Goal: Task Accomplishment & Management: Complete application form

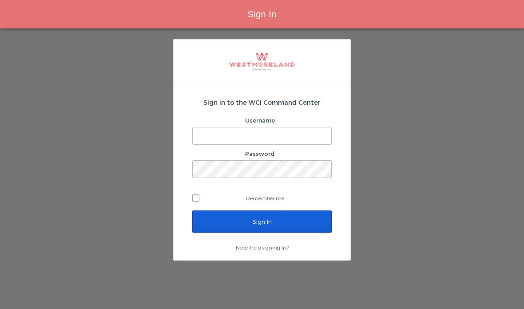
type input "[EMAIL_ADDRESS][PERSON_NAME][DOMAIN_NAME]"
click at [221, 224] on input "Sign In" at bounding box center [261, 221] width 139 height 22
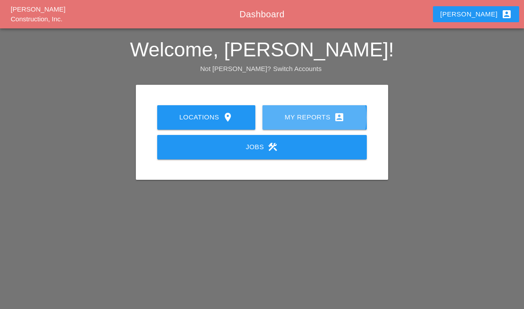
click at [300, 115] on div "My Reports account_box" at bounding box center [315, 117] width 76 height 11
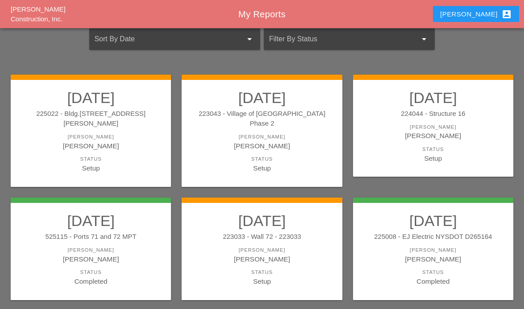
scroll to position [71, 0]
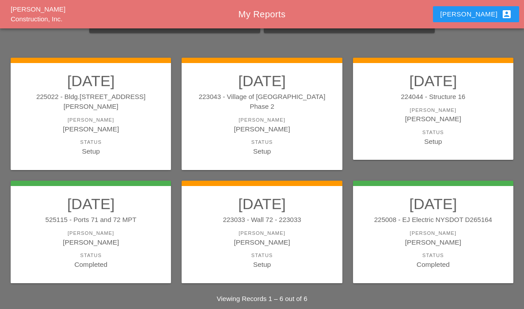
click at [237, 259] on div "Setup" at bounding box center [261, 264] width 143 height 10
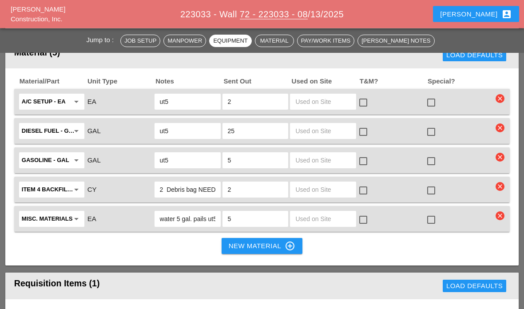
scroll to position [1242, 0]
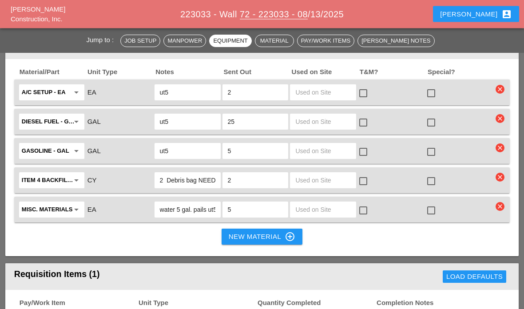
click at [330, 124] on input "text" at bounding box center [323, 122] width 56 height 14
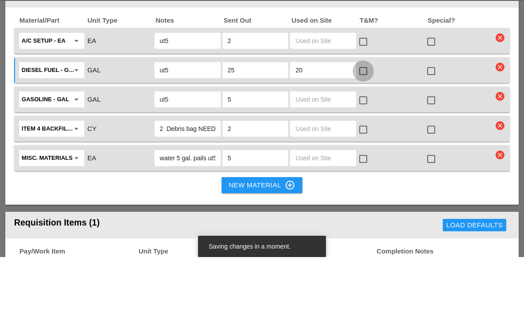
type input "20"
click at [367, 115] on div at bounding box center [363, 122] width 15 height 15
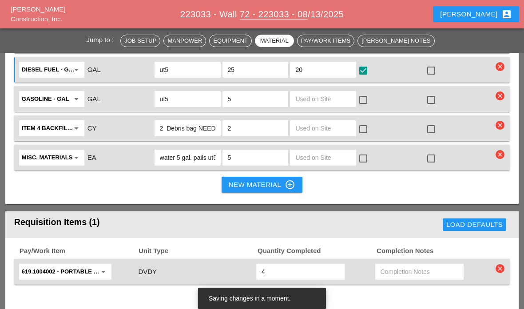
click at [316, 132] on input "text" at bounding box center [323, 128] width 56 height 14
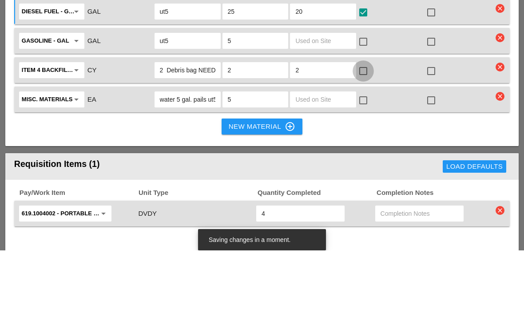
type input "2"
click at [365, 122] on div at bounding box center [363, 129] width 15 height 15
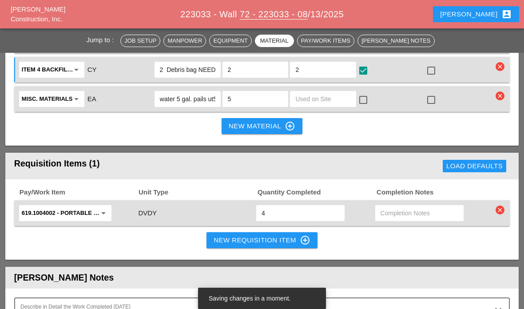
click at [325, 104] on input "text" at bounding box center [323, 99] width 56 height 14
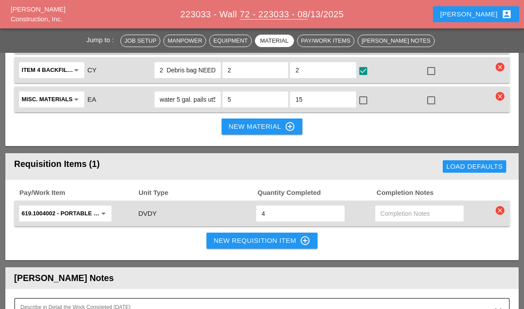
type input "15"
click at [369, 96] on div at bounding box center [363, 100] width 15 height 15
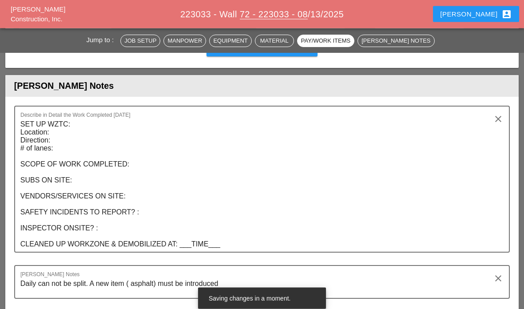
scroll to position [1545, 0]
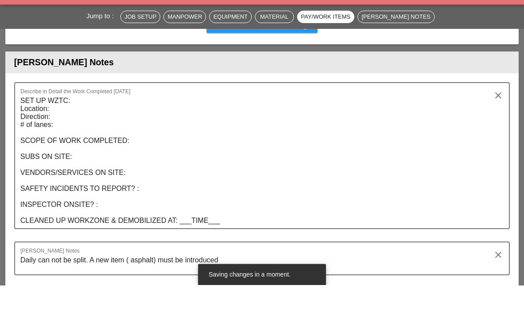
click at [84, 130] on textarea "SET UP WZTC: Location: Direction: # of lanes: SCOPE OF WORK COMPLETED: SUBS ON …" at bounding box center [258, 185] width 476 height 135
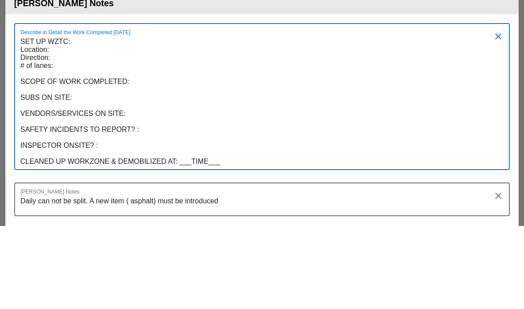
click at [83, 118] on textarea "SET UP WZTC: Location: Direction: # of lanes: SCOPE OF WORK COMPLETED: SUBS ON …" at bounding box center [258, 185] width 476 height 135
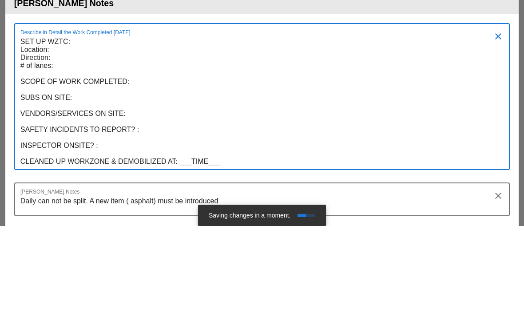
click at [58, 118] on textarea "SET UP WZTC: Location: Direction: # of lanes: SCOPE OF WORK COMPLETED: SUBS ON …" at bounding box center [258, 185] width 476 height 135
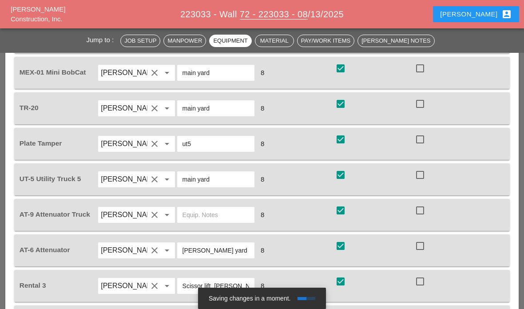
click at [374, 80] on div "check_box check" at bounding box center [373, 72] width 79 height 25
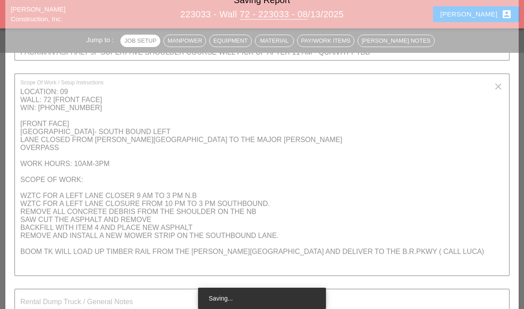
scroll to position [200, 0]
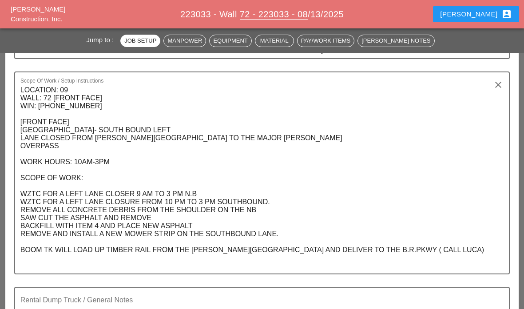
click at [26, 135] on textarea "LOCATION: 09 WALL: 72 [FRONT FACE] WIN: 1-908-204 [FRONT FACE] MOSHOLU PARKWAY-…" at bounding box center [258, 178] width 476 height 190
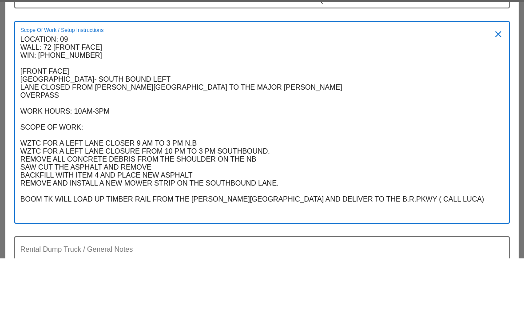
click at [28, 87] on textarea "LOCATION: 09 WALL: 72 [FRONT FACE] WIN: 1-908-204 [FRONT FACE] MOSHOLU PARKWAY-…" at bounding box center [258, 178] width 476 height 190
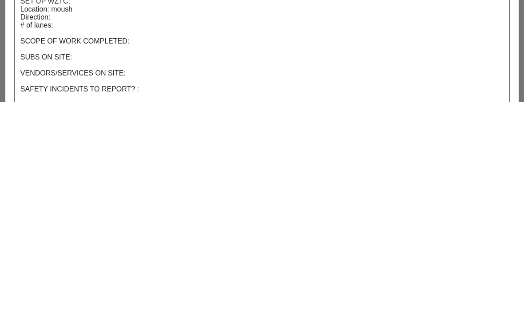
scroll to position [1534, 0]
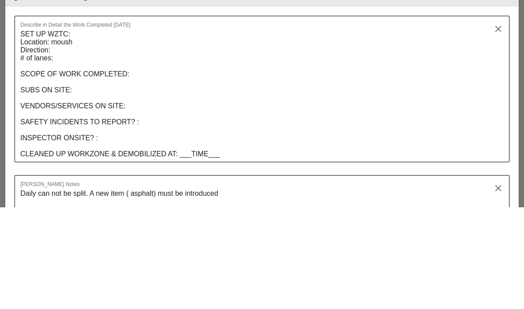
click at [90, 129] on textarea "SET UP WZTC: Location: moush Direction: # of lanes: SCOPE OF WORK COMPLETED: SU…" at bounding box center [258, 196] width 476 height 135
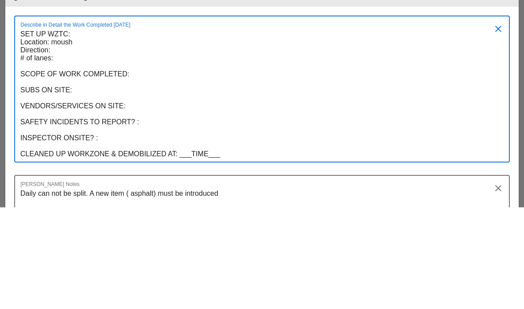
click at [70, 129] on textarea "SET UP WZTC: Location: moush Direction: # of lanes: SCOPE OF WORK COMPLETED: SU…" at bounding box center [258, 196] width 476 height 135
click at [73, 129] on textarea "SET UP WZTC: Location: moush Direction: # of lanes: SCOPE OF WORK COMPLETED: SU…" at bounding box center [258, 196] width 476 height 135
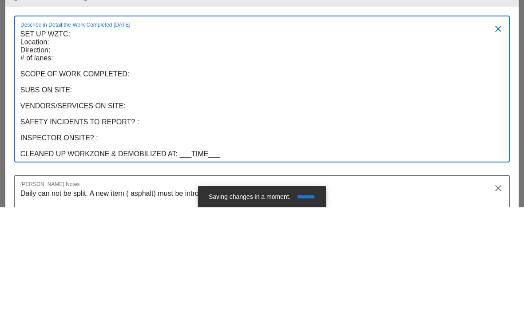
click at [61, 129] on textarea "SET UP WZTC: Location: Direction: # of lanes: SCOPE OF WORK COMPLETED: SUBS ON …" at bounding box center [258, 196] width 476 height 135
paste textarea "MOSHOLU PARKWAY- SOUTH BOUND LEFT LANE CLOSED FROM HENRY HUDSON"
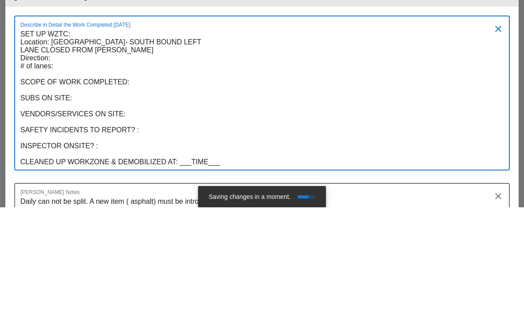
click at [52, 129] on textarea "SET UP WZTC: Location: MOSHOLU PARKWAY- SOUTH BOUND LEFT LANE CLOSED FROM HENRY…" at bounding box center [258, 200] width 476 height 143
click at [50, 129] on textarea "SET UP WZTC: Location: MOSHOLU PARKWAY- SOUTH BOUND LEFT LANE CLOSED FROM HENRY…" at bounding box center [258, 200] width 476 height 143
click at [60, 129] on textarea "SET UP WZTC: Location: MOSHOLU PARKWAY- SOUTH BOUND LEFT LANE CLOSED FROM HENRY…" at bounding box center [258, 200] width 476 height 143
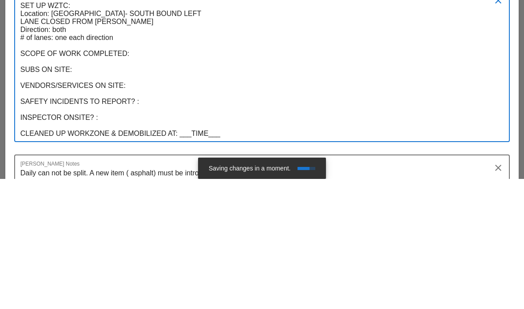
click at [137, 129] on textarea "SET UP WZTC: Location: MOSHOLU PARKWAY- SOUTH BOUND LEFT LANE CLOSED FROM HENRY…" at bounding box center [258, 200] width 476 height 143
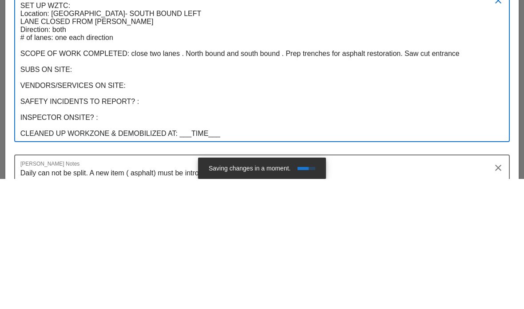
click at [420, 129] on textarea "SET UP WZTC: Location: MOSHOLU PARKWAY- SOUTH BOUND LEFT LANE CLOSED FROM HENRY…" at bounding box center [258, 200] width 476 height 143
click at [429, 129] on textarea "SET UP WZTC: Location: MOSHOLU PARKWAY- SOUTH BOUND LEFT LANE CLOSED FROM HENRY…" at bounding box center [258, 200] width 476 height 143
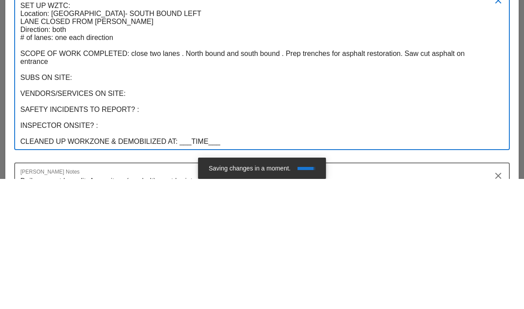
click at [57, 129] on textarea "SET UP WZTC: Location: MOSHOLU PARKWAY- SOUTH BOUND LEFT LANE CLOSED FROM HENRY…" at bounding box center [258, 204] width 476 height 151
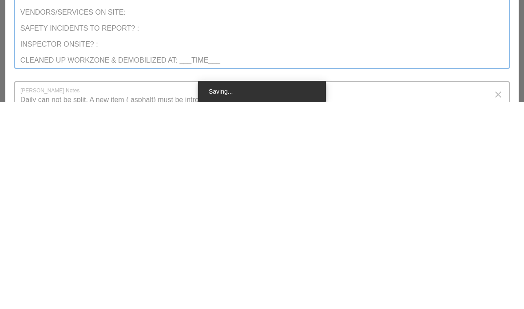
scroll to position [1539, 0]
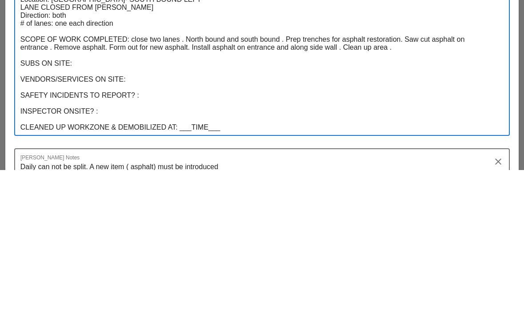
click at [94, 124] on textarea "SET UP WZTC: Location: MOSHOLU PARKWAY- SOUTH BOUND LEFT LANE CLOSED FROM HENRY…" at bounding box center [258, 199] width 476 height 151
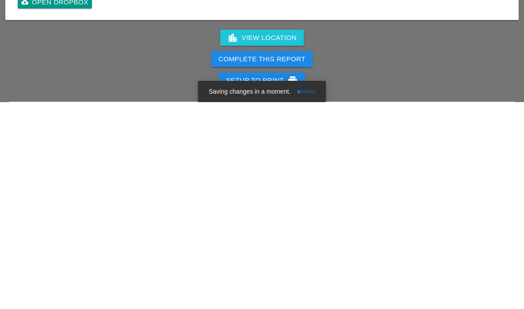
scroll to position [1836, 0]
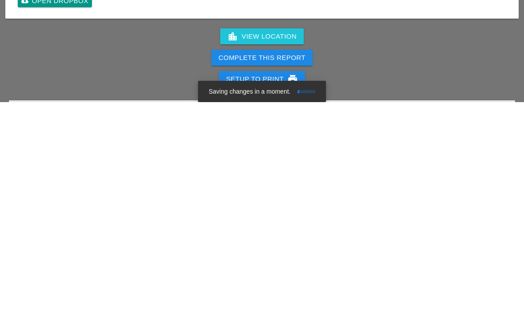
type textarea "SET UP WZTC: Location: MOSHOLU PARKWAY- SOUTH BOUND LEFT LANE CLOSED FROM HENRY…"
click at [282, 260] on div "Complete This Report" at bounding box center [261, 265] width 87 height 10
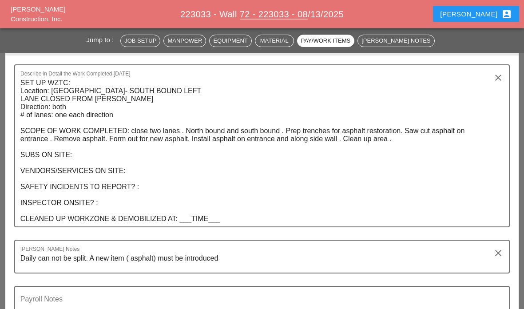
scroll to position [1587, 0]
click at [75, 155] on textarea "SET UP WZTC: Location: MOSHOLU PARKWAY- SOUTH BOUND LEFT LANE CLOSED FROM HENRY…" at bounding box center [258, 151] width 476 height 151
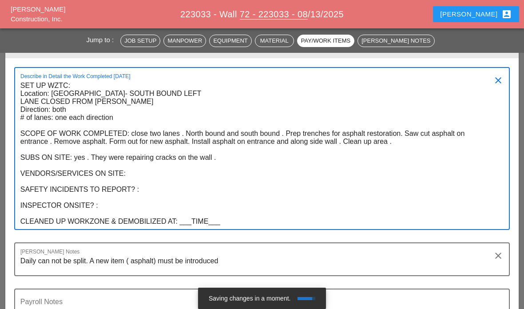
scroll to position [1579, 0]
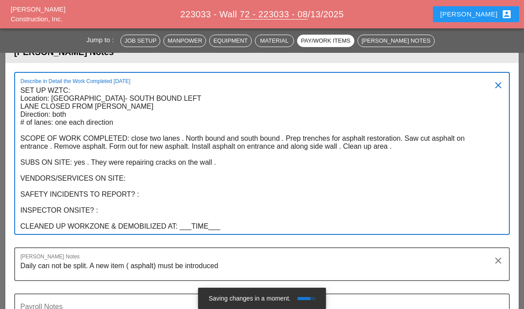
type textarea "SET UP WZTC: Location: MOSHOLU PARKWAY- SOUTH BOUND LEFT LANE CLOSED FROM HENRY…"
click at [143, 63] on div "Describe in Detail the Work Completed Today SET UP WZTC: Location: MOSHOLU PARK…" at bounding box center [261, 273] width 513 height 420
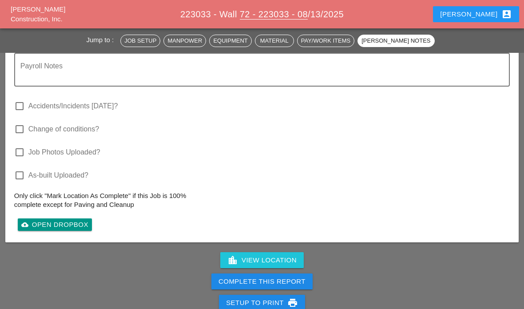
scroll to position [1921, 0]
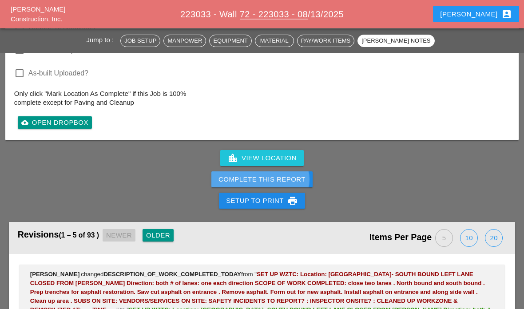
click at [240, 175] on div "Complete This Report" at bounding box center [261, 180] width 87 height 10
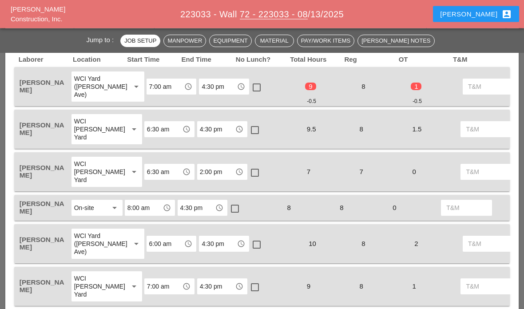
scroll to position [567, 0]
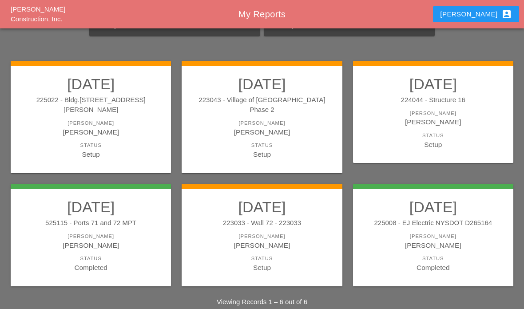
scroll to position [71, 0]
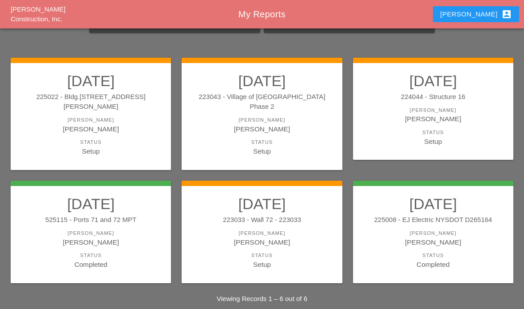
click at [224, 252] on div "Status" at bounding box center [261, 256] width 143 height 8
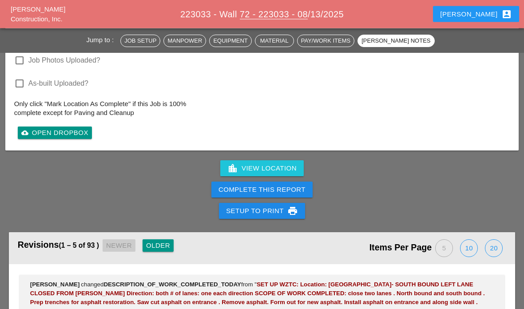
scroll to position [1998, 0]
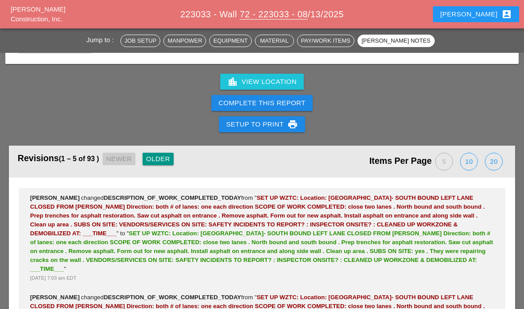
click at [237, 95] on button "Complete This Report" at bounding box center [261, 103] width 101 height 16
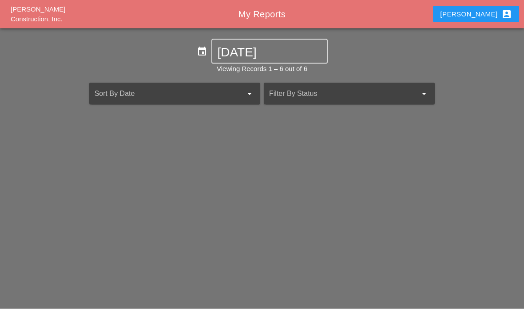
scroll to position [36, 0]
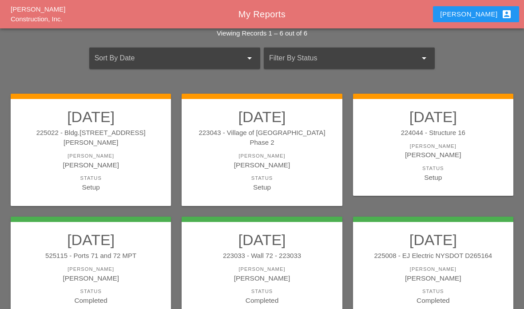
click at [59, 288] on div "Status" at bounding box center [91, 292] width 143 height 8
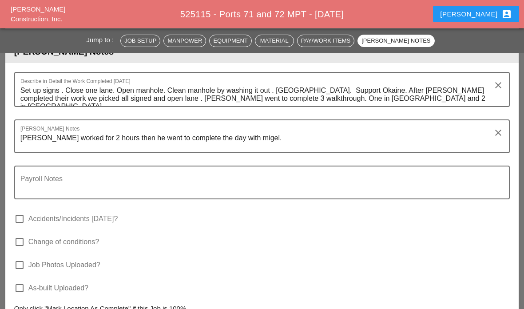
scroll to position [1175, 0]
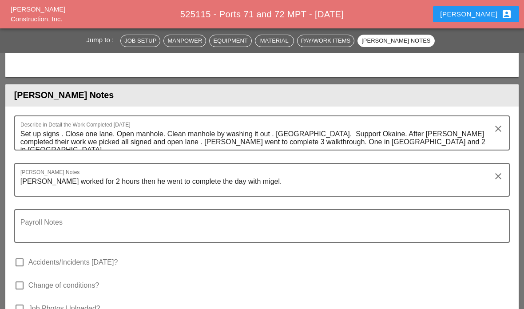
scroll to position [36, 0]
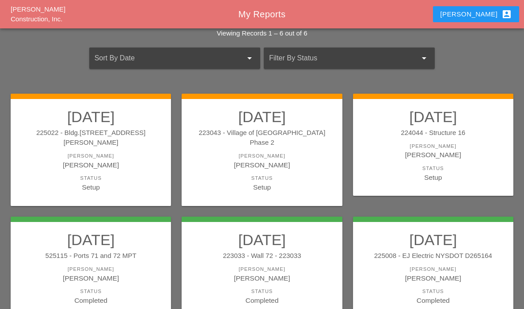
click at [456, 165] on div "Status" at bounding box center [433, 169] width 143 height 8
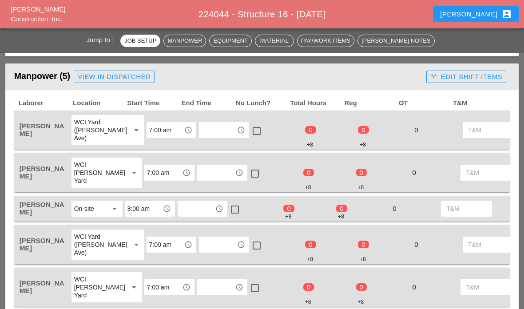
scroll to position [380, 0]
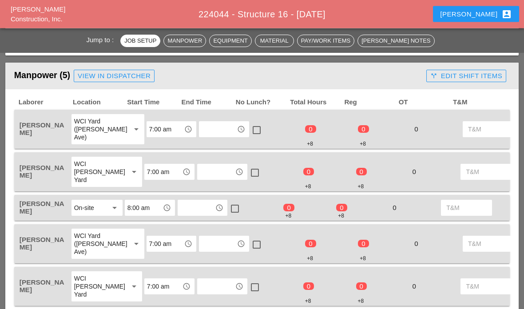
click at [202, 130] on input "text" at bounding box center [218, 130] width 32 height 14
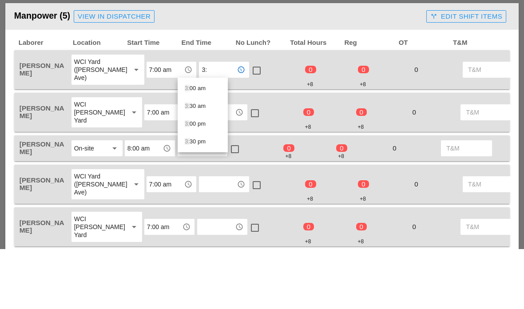
type input "3:0"
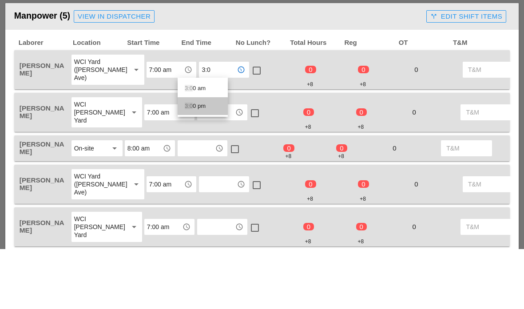
click at [198, 157] on div "3:0 0 pm" at bounding box center [203, 166] width 36 height 18
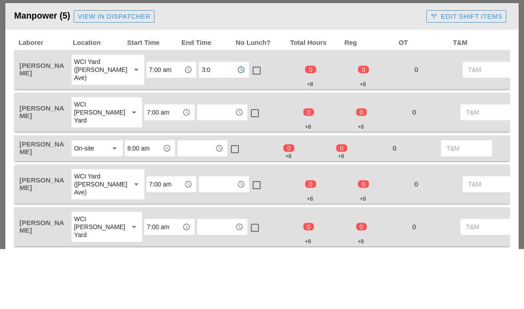
click at [249, 123] on div at bounding box center [256, 130] width 15 height 15
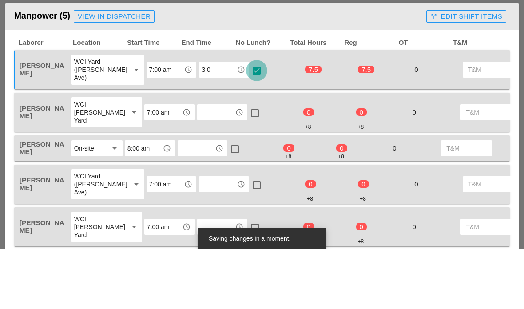
scroll to position [440, 0]
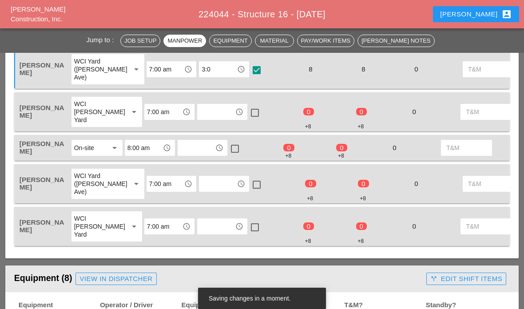
click at [200, 114] on input "text" at bounding box center [216, 112] width 32 height 14
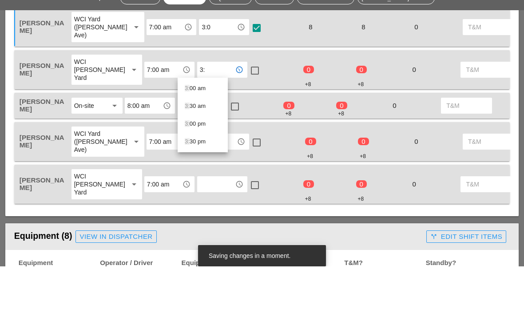
type input "3:0"
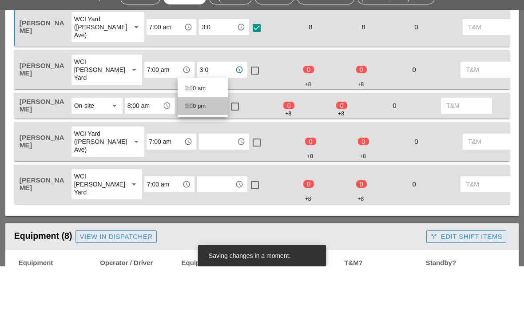
click at [196, 143] on div "3:0 0 pm" at bounding box center [203, 148] width 36 height 11
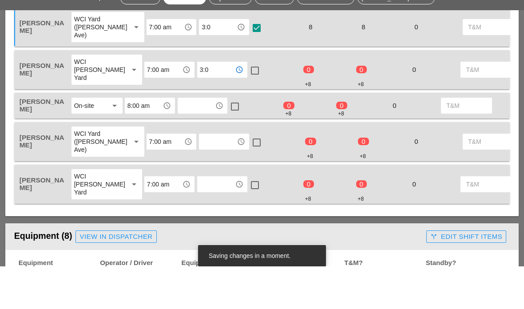
click at [206, 141] on input "text" at bounding box center [196, 148] width 32 height 14
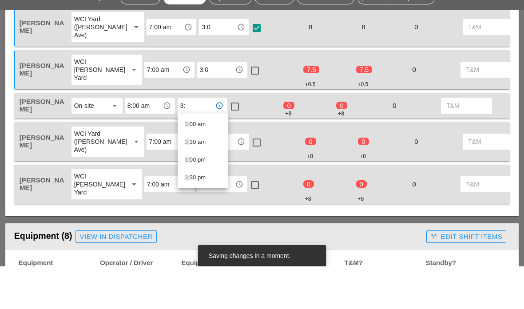
type input "3:0"
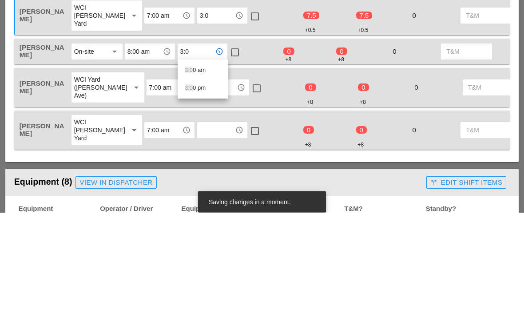
click at [204, 176] on div "3:0 0 pm" at bounding box center [203, 185] width 36 height 18
click at [202, 177] on input "text" at bounding box center [218, 184] width 32 height 14
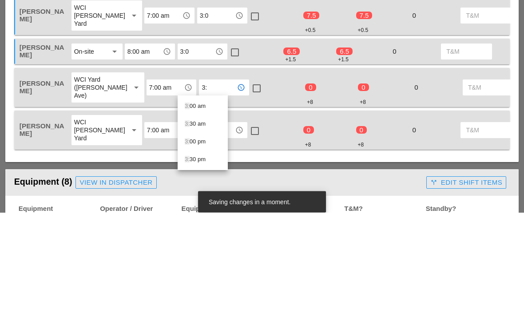
type input "3:0"
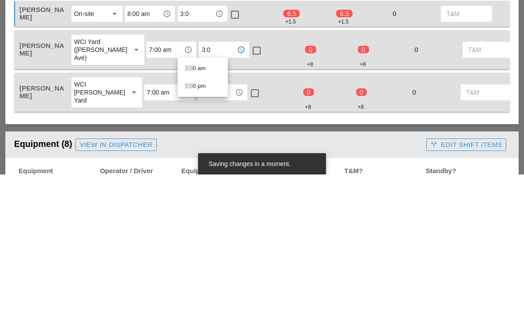
click at [201, 212] on div "3:0 0 pm" at bounding box center [203, 221] width 36 height 18
click at [200, 220] on input "text" at bounding box center [216, 227] width 32 height 14
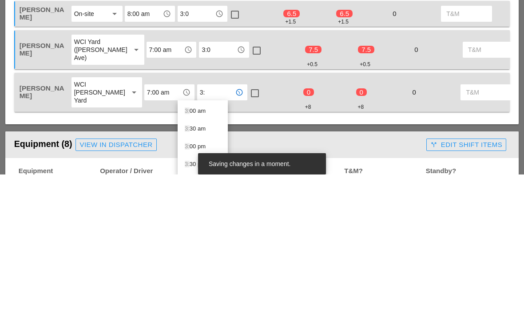
type input "3:0"
click at [197, 258] on div "3:0 0 pm" at bounding box center [203, 263] width 36 height 11
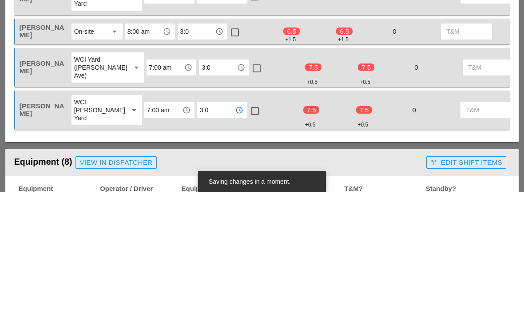
click at [142, 141] on input "8:00 am" at bounding box center [143, 148] width 32 height 14
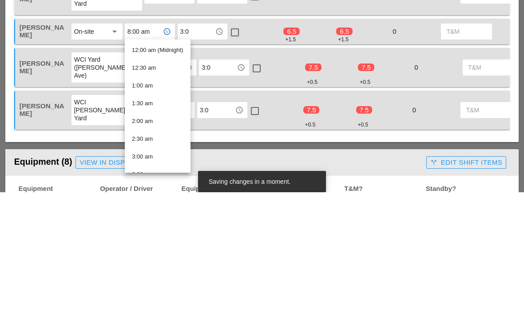
type input "7"
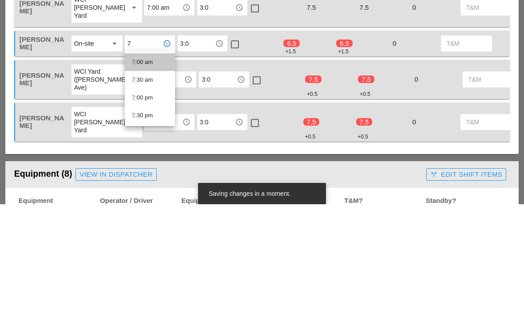
click at [137, 162] on div "7 :00 am" at bounding box center [150, 167] width 36 height 11
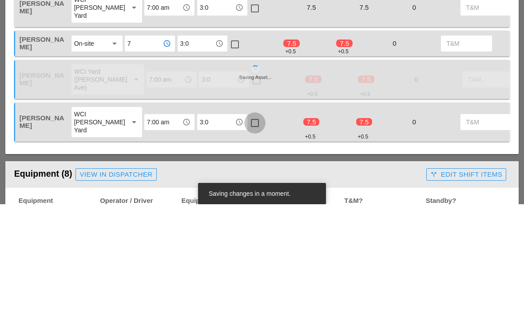
click at [247, 220] on div at bounding box center [254, 227] width 15 height 15
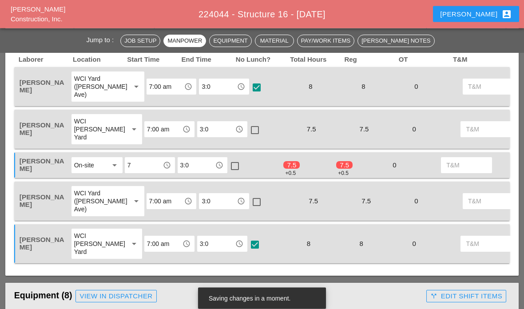
scroll to position [419, 0]
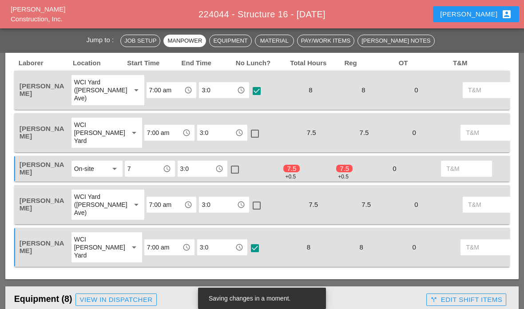
click at [247, 129] on div at bounding box center [254, 133] width 15 height 15
click at [235, 166] on div at bounding box center [234, 169] width 15 height 15
click at [249, 201] on div at bounding box center [256, 205] width 15 height 15
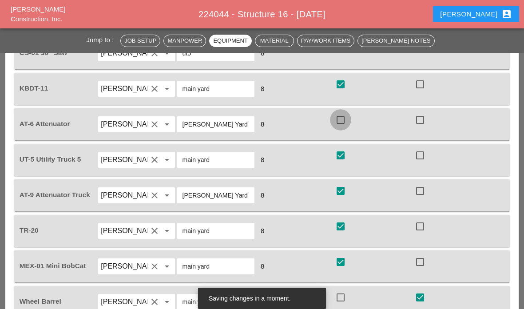
click at [341, 121] on div at bounding box center [340, 119] width 15 height 15
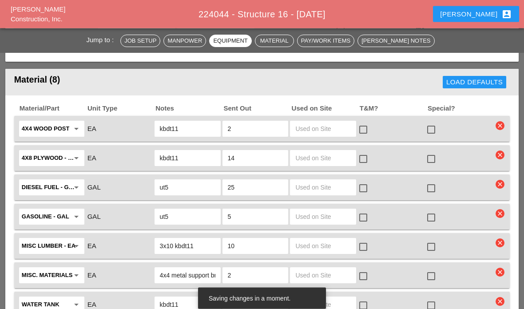
scroll to position [984, 0]
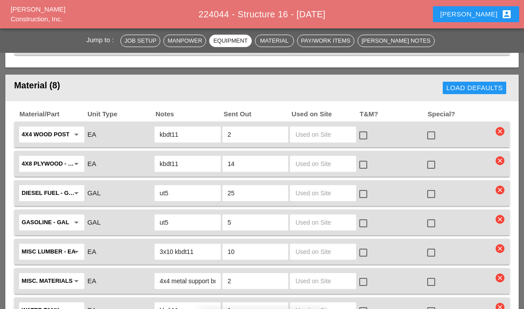
click at [329, 193] on input "text" at bounding box center [323, 193] width 56 height 14
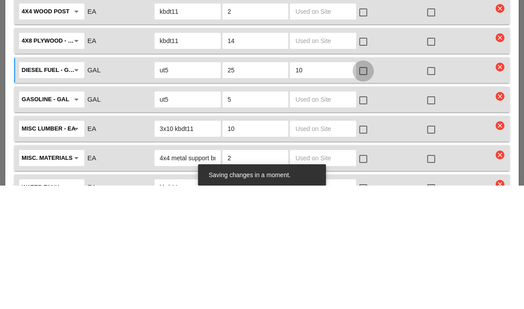
type input "10"
click at [368, 187] on div at bounding box center [363, 194] width 15 height 15
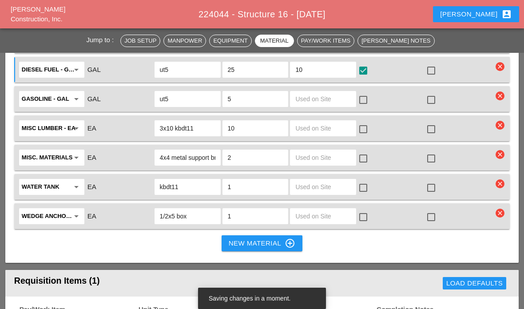
click at [336, 185] on input "text" at bounding box center [323, 187] width 56 height 14
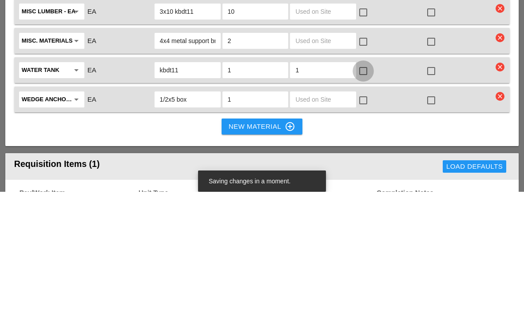
type input "1"
click at [367, 181] on div at bounding box center [363, 188] width 15 height 15
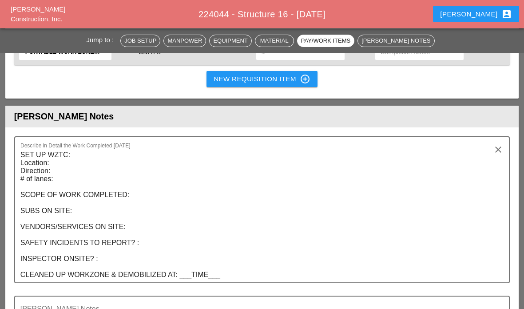
scroll to position [1380, 0]
click at [90, 156] on textarea "SET UP WZTC: Location: Direction: # of lanes: SCOPE OF WORK COMPLETED: SUBS ON …" at bounding box center [258, 215] width 476 height 135
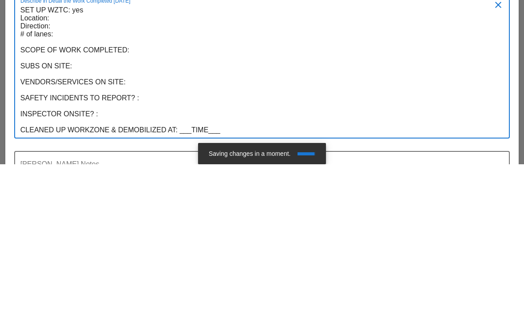
click at [61, 148] on textarea "SET UP WZTC: yes Location: Direction: # of lanes: SCOPE OF WORK COMPLETED: SUBS…" at bounding box center [258, 215] width 476 height 135
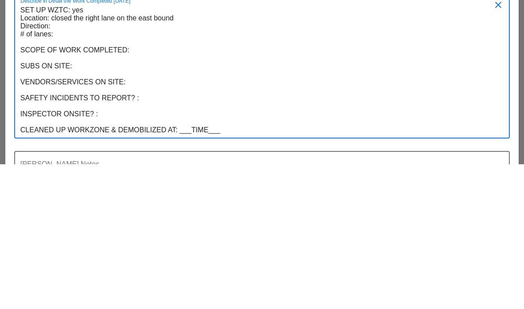
click at [139, 148] on textarea "SET UP WZTC: yes Location: closed the right lane on the east bound Direction: #…" at bounding box center [258, 215] width 476 height 135
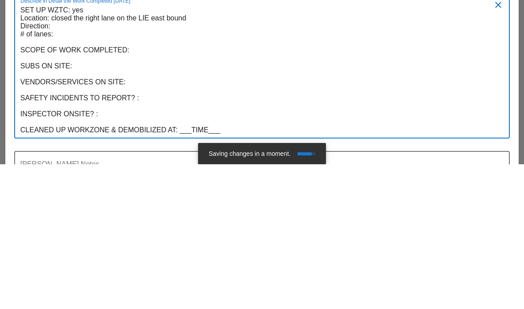
click at [217, 148] on textarea "SET UP WZTC: yes Location: closed the right lane on the LIE east bound Directio…" at bounding box center [258, 215] width 476 height 135
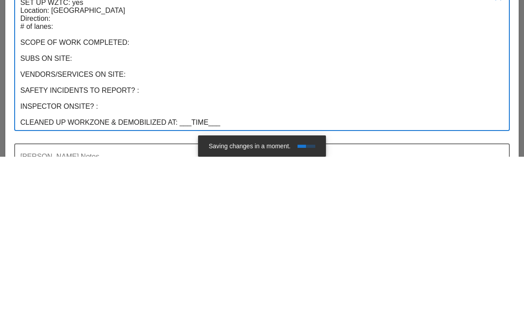
click at [57, 148] on textarea "SET UP WZTC: yes Location: LIE Direction: # of lanes: SCOPE OF WORK COMPLETED: …" at bounding box center [258, 215] width 476 height 135
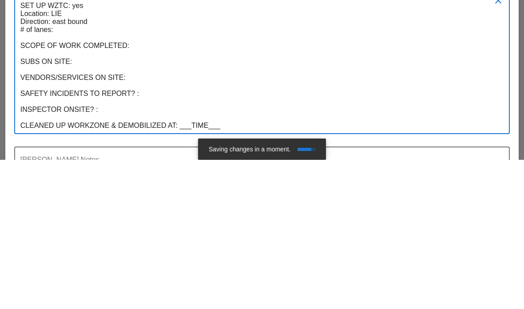
click at [63, 148] on textarea "SET UP WZTC: yes Location: LIE Direction: east bound # of lanes: SCOPE OF WORK …" at bounding box center [258, 215] width 476 height 135
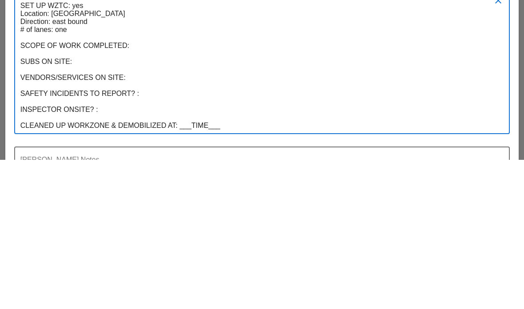
click at [139, 148] on textarea "SET UP WZTC: yes Location: LIE Direction: east bound # of lanes: one SCOPE OF W…" at bounding box center [258, 215] width 476 height 135
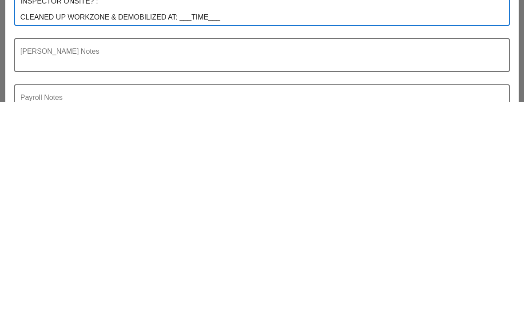
scroll to position [1449, 0]
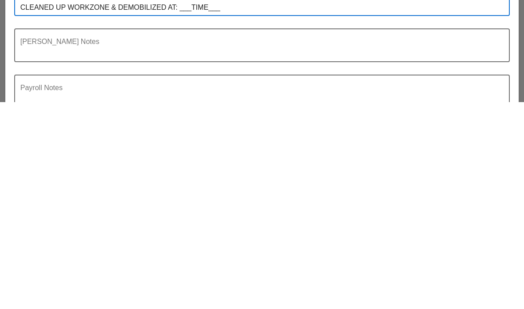
type textarea "SET UP WZTC: yes Location: LIE Direction: east bound # of lanes: one SCOPE OF W…"
click at [44, 282] on div "Payroll Notes" at bounding box center [262, 305] width 496 height 46
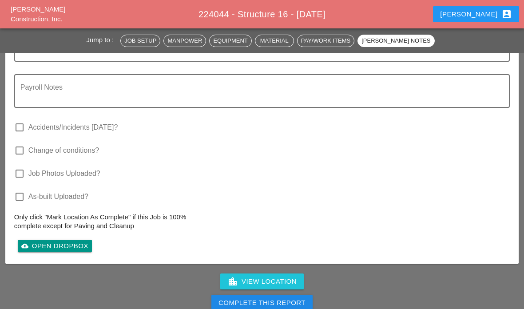
click at [242, 298] on div "Complete This Report" at bounding box center [261, 303] width 87 height 10
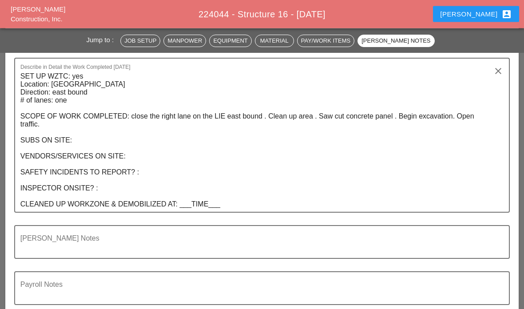
scroll to position [1447, 0]
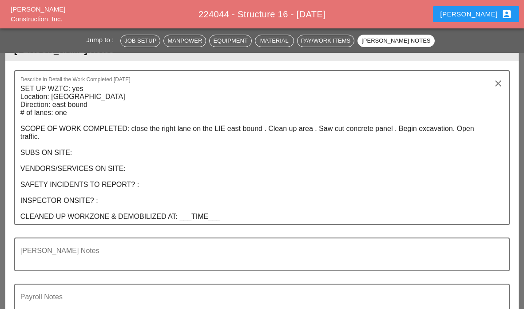
click at [51, 134] on textarea "SET UP WZTC: yes Location: [GEOGRAPHIC_DATA] Direction: east bound # of lanes: …" at bounding box center [258, 153] width 476 height 143
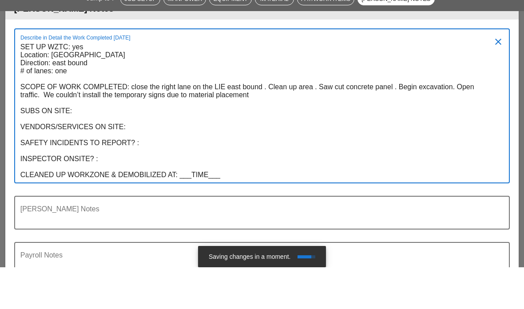
scroll to position [0, 0]
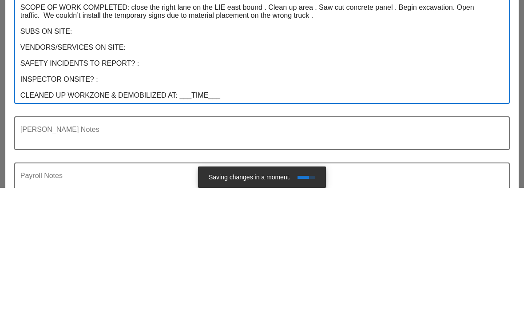
click at [66, 83] on textarea "SET UP WZTC: yes Location: LIE Direction: east bound # of lanes: one SCOPE OF W…" at bounding box center [258, 153] width 476 height 143
click at [51, 95] on textarea "SET UP WZTC: yes Location: LIE Direction: east bound # of lanes: one SCOPE OF W…" at bounding box center [258, 153] width 476 height 143
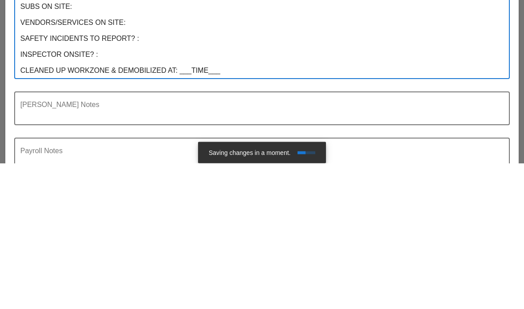
type textarea "SET UP WZTC: yes Location: LIE Direction: east bound # of lanes: one SCOPE OF W…"
click at [48, 249] on textarea "Foreman's Notes" at bounding box center [258, 259] width 476 height 21
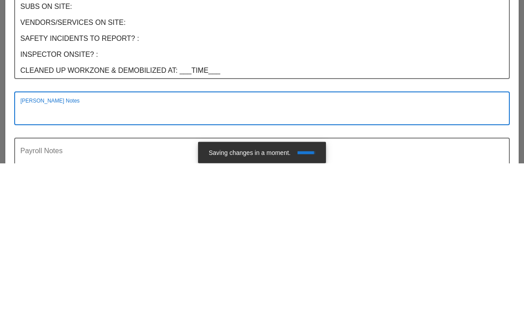
click at [58, 238] on div "[PERSON_NAME] Notes" at bounding box center [262, 261] width 496 height 46
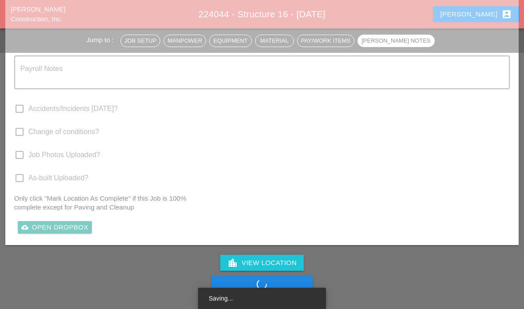
scroll to position [1692, 0]
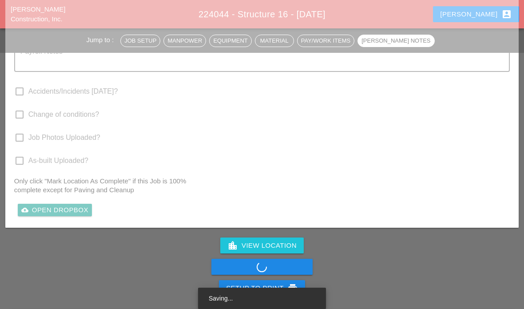
click at [259, 265] on div "Complete This Report" at bounding box center [262, 266] width 524 height 21
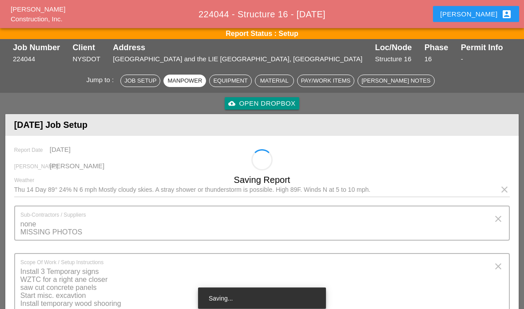
scroll to position [0, 0]
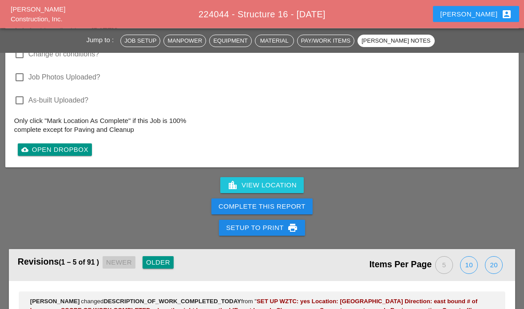
scroll to position [1795, 0]
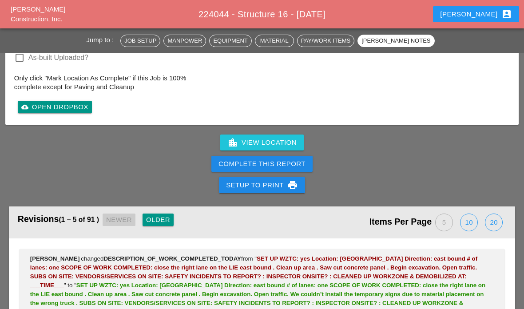
click at [227, 163] on div "Complete This Report" at bounding box center [261, 164] width 87 height 10
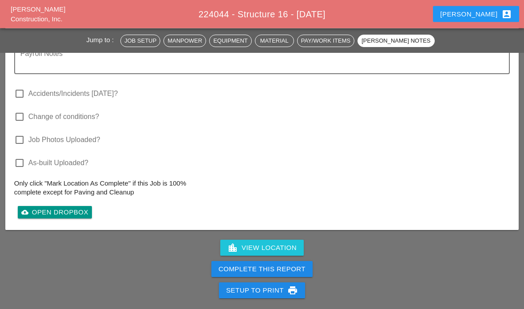
scroll to position [1691, 0]
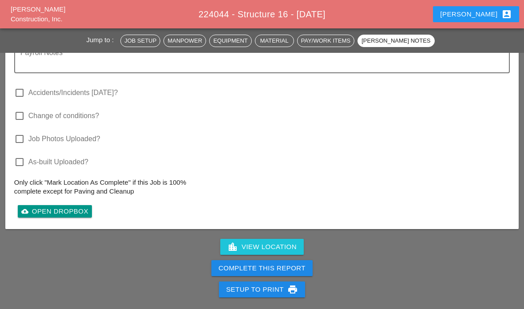
click at [250, 265] on div "Complete This Report" at bounding box center [261, 268] width 87 height 10
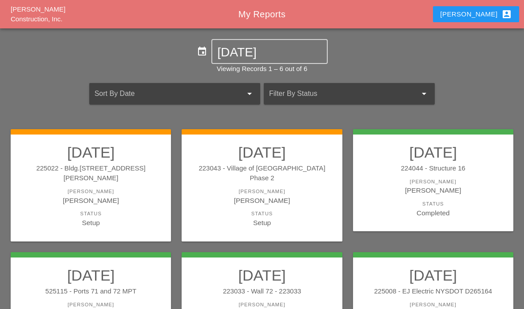
click at [241, 195] on div "[PERSON_NAME]" at bounding box center [261, 200] width 143 height 10
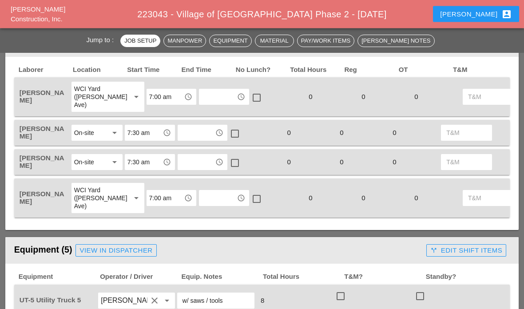
click at [202, 92] on input "text" at bounding box center [218, 97] width 32 height 14
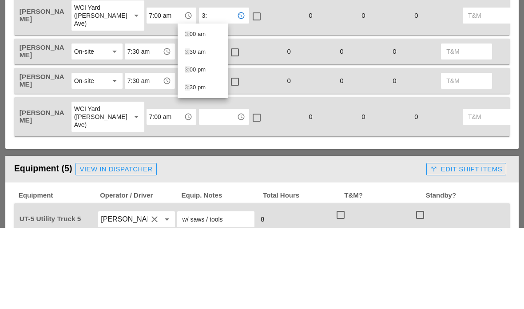
type input "3:3"
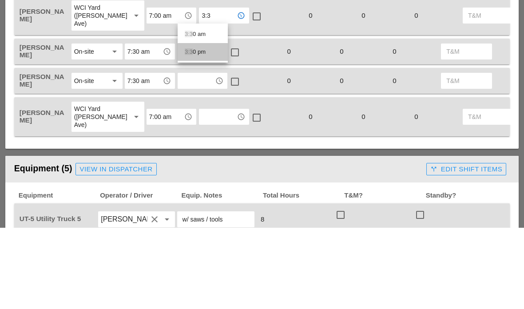
click at [201, 128] on div "3:3 0 pm" at bounding box center [203, 133] width 36 height 11
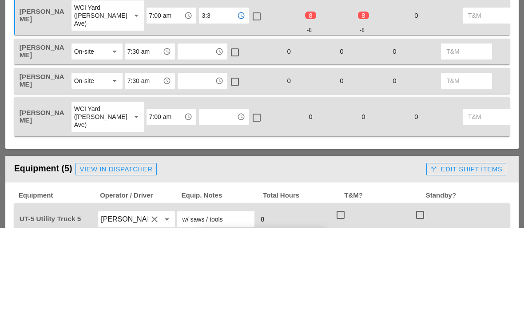
click at [198, 126] on input "text" at bounding box center [196, 133] width 32 height 14
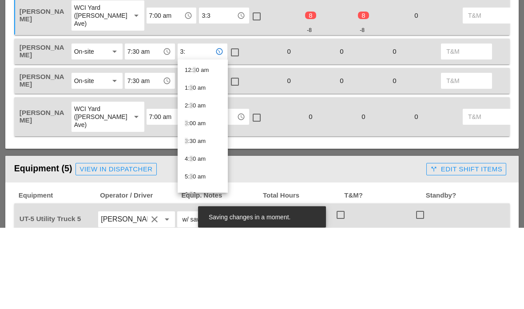
type input "3:3"
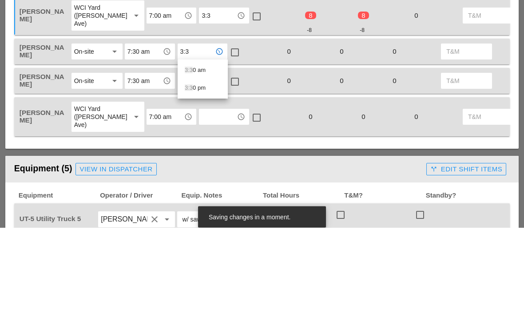
click at [199, 164] on div "3:3 0 pm" at bounding box center [203, 169] width 36 height 11
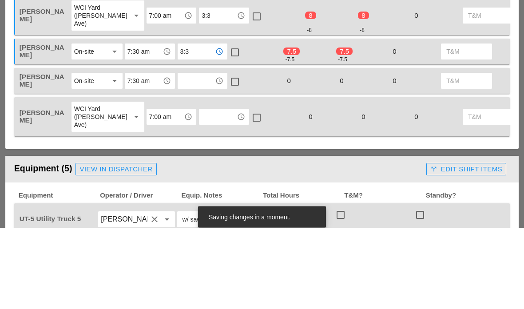
click at [192, 155] on input "text" at bounding box center [196, 162] width 32 height 14
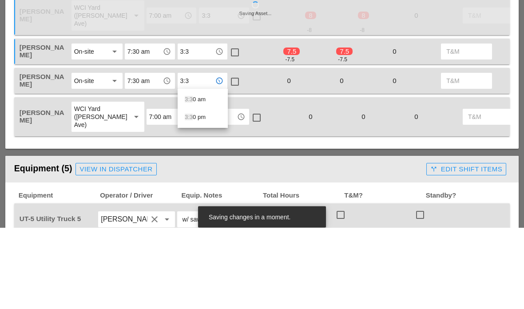
type input "3:3"
click at [202, 90] on input "3:3" at bounding box center [218, 97] width 32 height 14
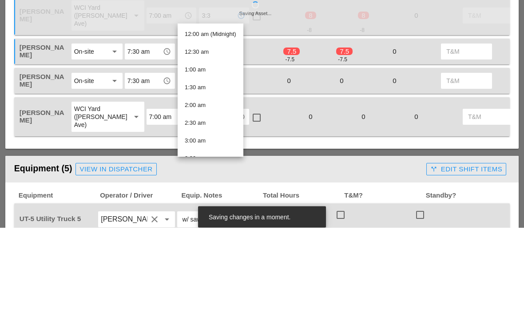
type input "3:30 pm"
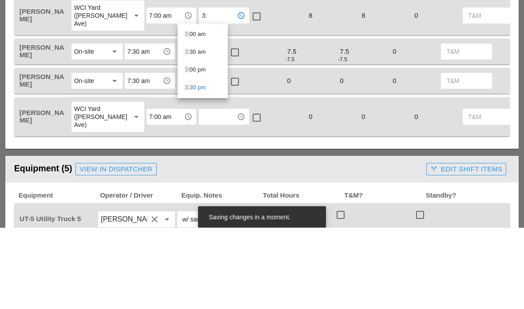
type input "3"
type input "4:0"
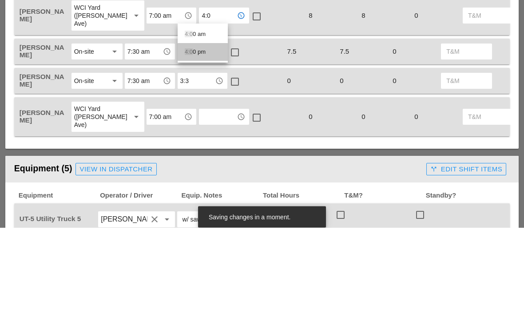
click at [193, 128] on div "4:0 0 pm" at bounding box center [203, 133] width 36 height 11
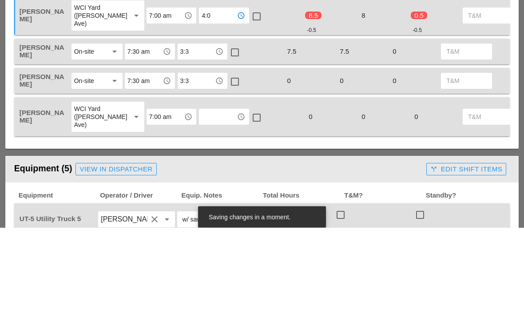
click at [205, 126] on input "3:3" at bounding box center [196, 133] width 32 height 14
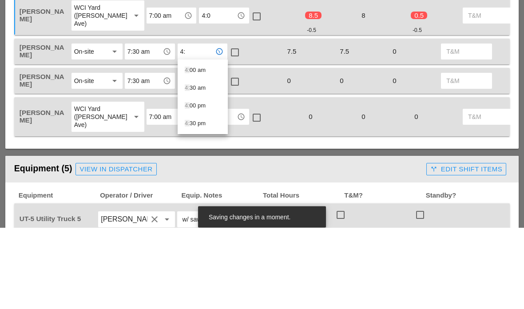
type input "4:0"
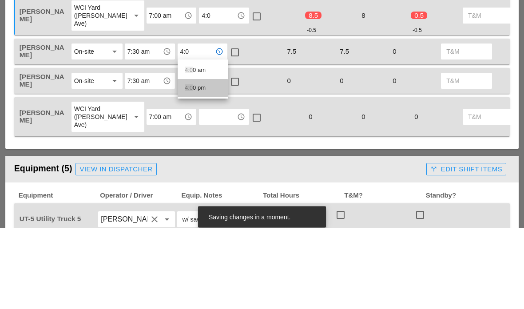
click at [191, 166] on span "4:0" at bounding box center [189, 169] width 8 height 7
click at [194, 155] on input "3:3" at bounding box center [196, 162] width 32 height 14
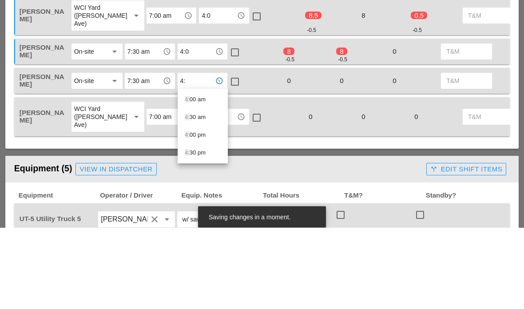
type input "4:0"
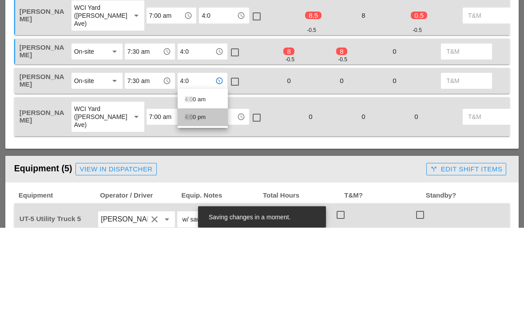
click at [190, 195] on span "4:0" at bounding box center [189, 198] width 8 height 7
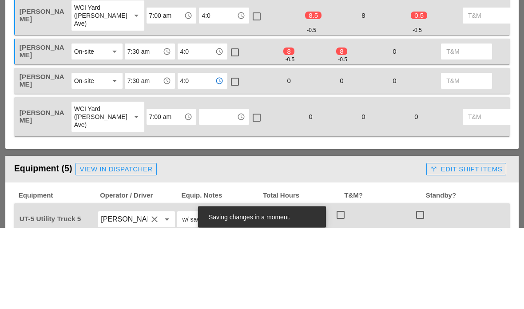
click at [202, 191] on input "text" at bounding box center [218, 198] width 32 height 14
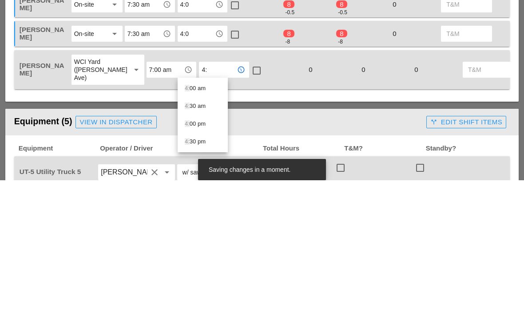
type input "4:0"
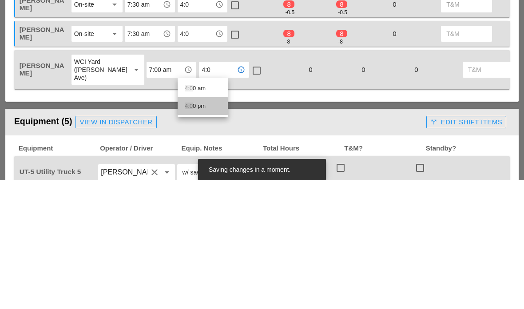
click at [191, 231] on span "4:0" at bounding box center [189, 234] width 8 height 7
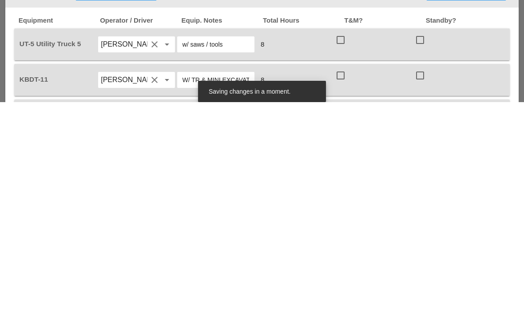
scroll to position [473, 0]
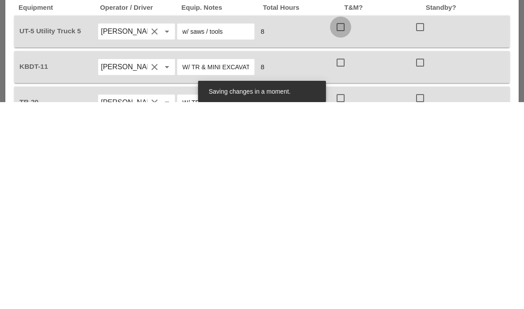
click at [344, 226] on div at bounding box center [340, 233] width 15 height 15
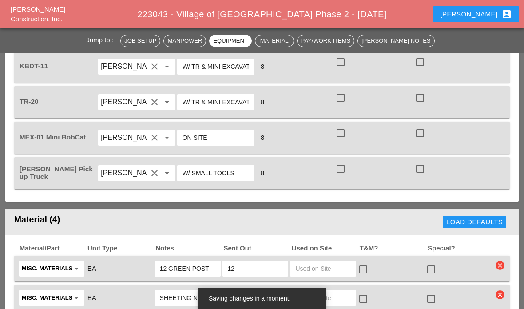
click at [344, 64] on div at bounding box center [340, 62] width 15 height 15
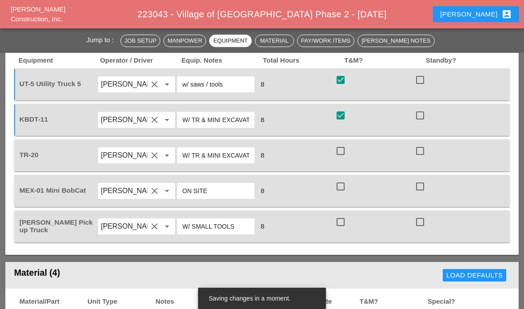
scroll to position [627, 0]
click at [341, 152] on div at bounding box center [340, 151] width 15 height 15
click at [341, 188] on div at bounding box center [340, 186] width 15 height 15
click at [345, 223] on div at bounding box center [340, 222] width 15 height 15
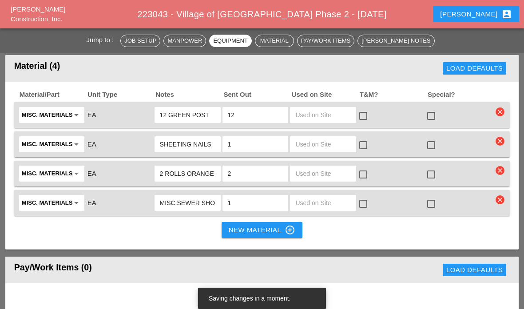
scroll to position [841, 0]
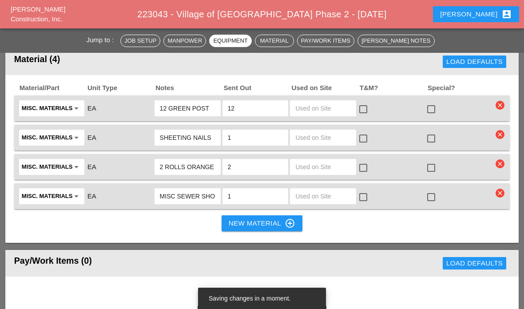
click at [313, 114] on input "text" at bounding box center [323, 108] width 56 height 14
type input "6"
click at [368, 108] on div at bounding box center [363, 109] width 15 height 15
click at [331, 140] on input "text" at bounding box center [323, 138] width 56 height 14
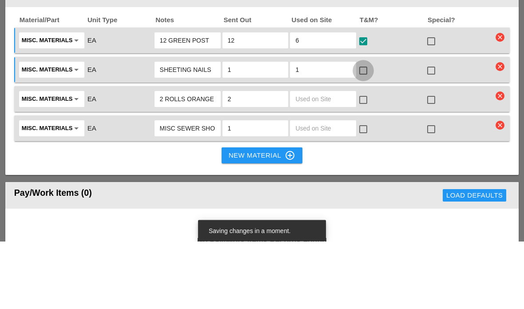
type input "1"
click at [364, 131] on div at bounding box center [363, 138] width 15 height 15
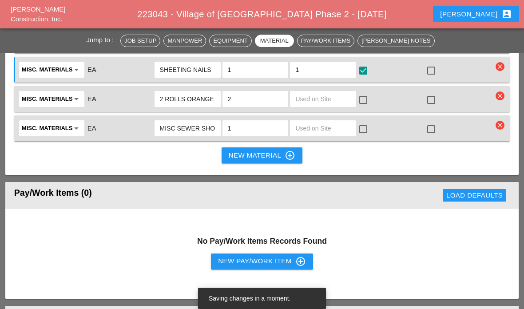
click at [329, 99] on input "text" at bounding box center [323, 99] width 56 height 14
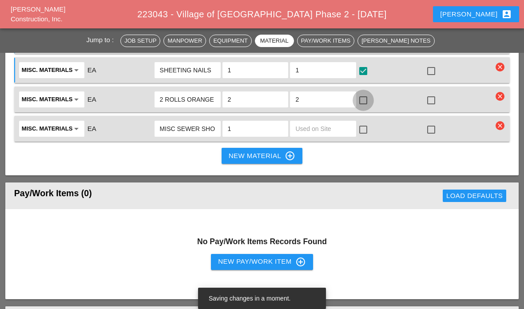
type input "2"
click at [364, 95] on div at bounding box center [363, 100] width 15 height 15
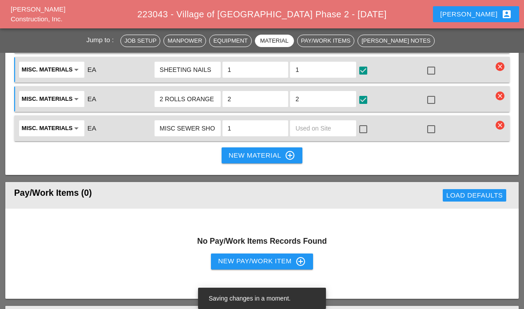
click at [330, 129] on input "text" at bounding box center [323, 128] width 56 height 14
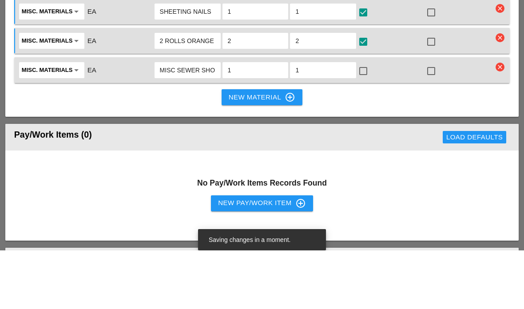
type input "1"
click at [367, 122] on div at bounding box center [363, 129] width 15 height 15
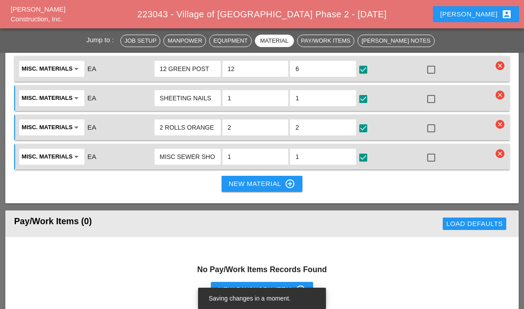
scroll to position [880, 0]
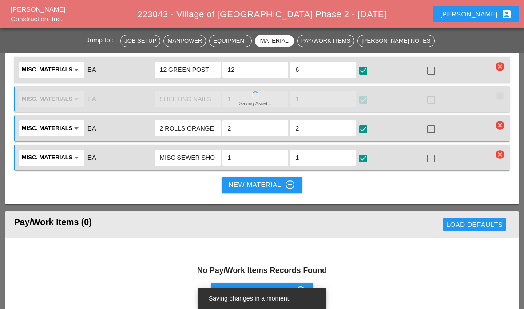
click at [269, 182] on div "New Material control_point" at bounding box center [262, 184] width 67 height 11
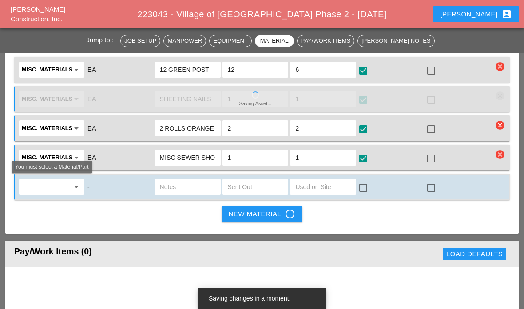
click at [74, 186] on icon "arrow_drop_down" at bounding box center [76, 187] width 11 height 11
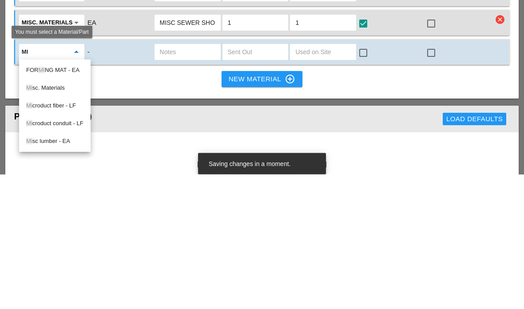
type input "Mis"
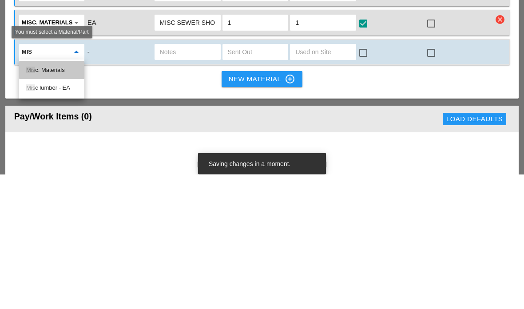
click at [50, 200] on div "Mis c. Materials" at bounding box center [51, 205] width 51 height 11
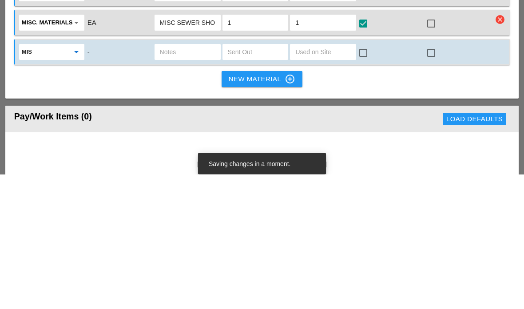
click at [196, 180] on input "text" at bounding box center [188, 187] width 56 height 14
type input "Sheeting material"
click at [315, 180] on input "text" at bounding box center [323, 187] width 56 height 14
type input "8"
click at [366, 180] on div at bounding box center [363, 187] width 15 height 15
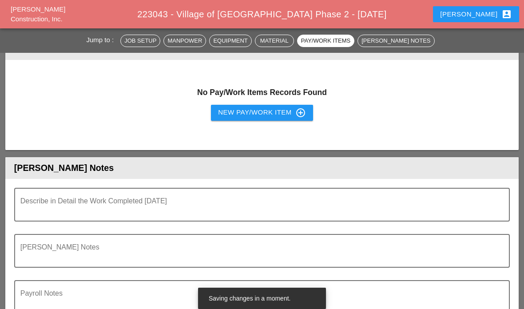
scroll to position [1134, 0]
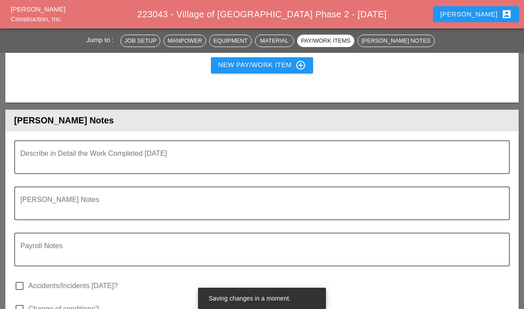
click at [63, 163] on textarea "Describe in Detail the Work Completed Today" at bounding box center [258, 162] width 476 height 21
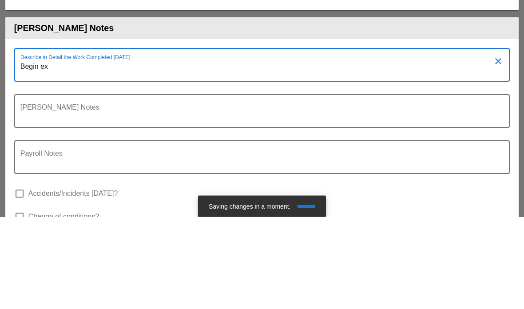
type textarea "Begin exc"
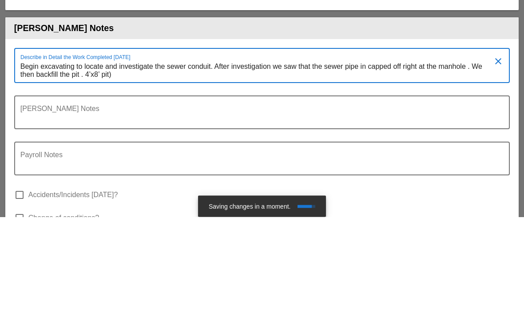
click at [88, 152] on textarea "Begin excavating to locate and investigate the sewer conduit. After investigati…" at bounding box center [258, 163] width 476 height 23
click at [127, 152] on textarea "Begin excavating to locate and investigate the sewer conduit. After investigati…" at bounding box center [258, 163] width 476 height 23
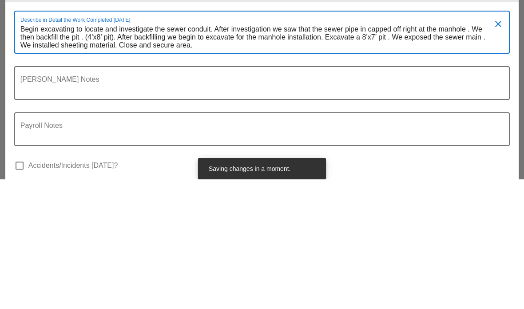
click at [16, 140] on div "Describe in Detail the Work Completed Today Begin excavating to locate and inve…" at bounding box center [262, 161] width 496 height 43
click at [21, 152] on textarea "Begin excavating to locate and investigate the sewer conduit. After investigati…" at bounding box center [258, 167] width 476 height 31
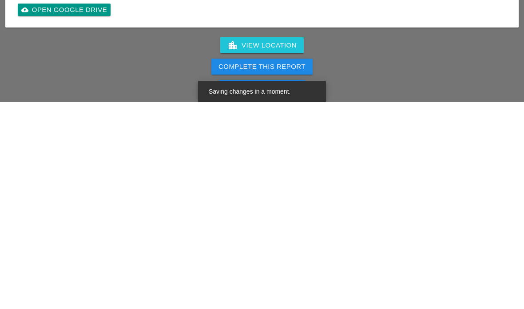
scroll to position [1335, 0]
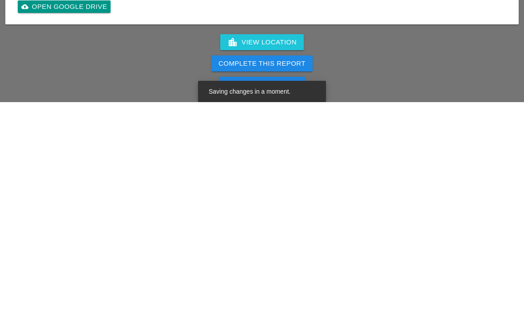
type textarea "Remove the back fence of the property. Begin excavating to locate and investiga…"
click at [253, 266] on div "Complete This Report" at bounding box center [261, 271] width 87 height 10
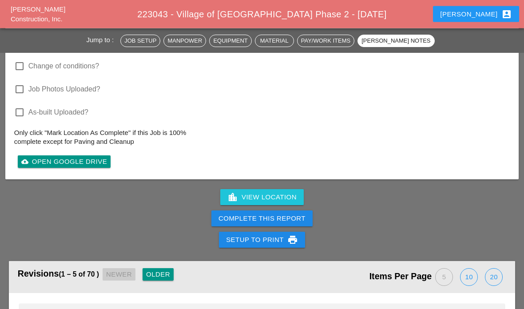
scroll to position [1390, 0]
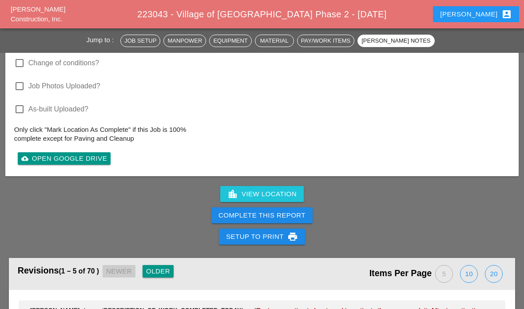
click at [238, 217] on div "Complete This Report" at bounding box center [261, 215] width 87 height 10
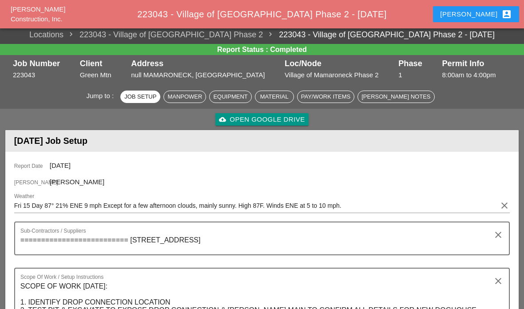
scroll to position [0, 0]
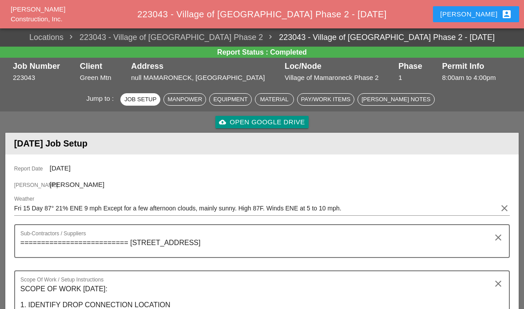
click at [254, 116] on link "cloud_upload Open Google Drive" at bounding box center [261, 122] width 93 height 12
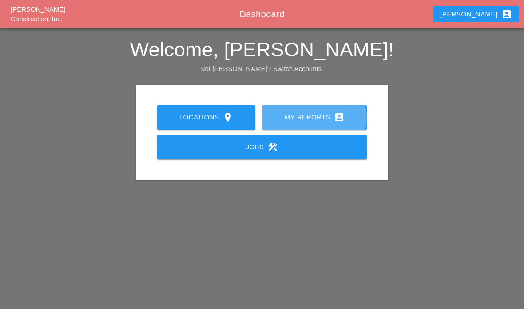
click at [308, 119] on div "My Reports account_box" at bounding box center [315, 117] width 76 height 11
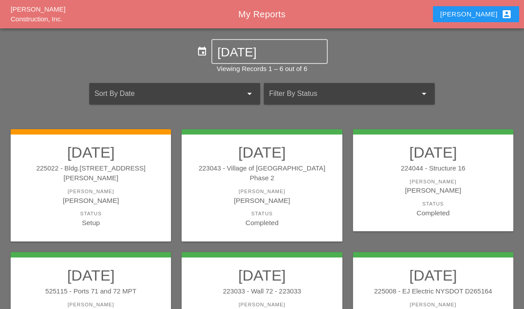
click at [111, 188] on div "[PERSON_NAME]" at bounding box center [91, 192] width 143 height 8
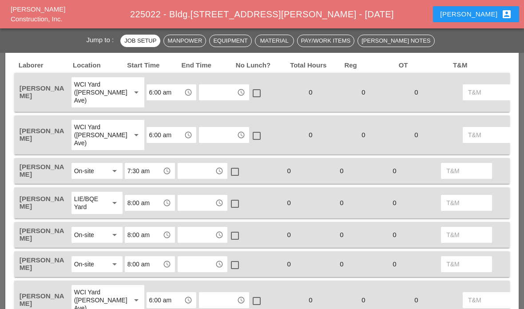
scroll to position [436, 0]
